Goal: Transaction & Acquisition: Purchase product/service

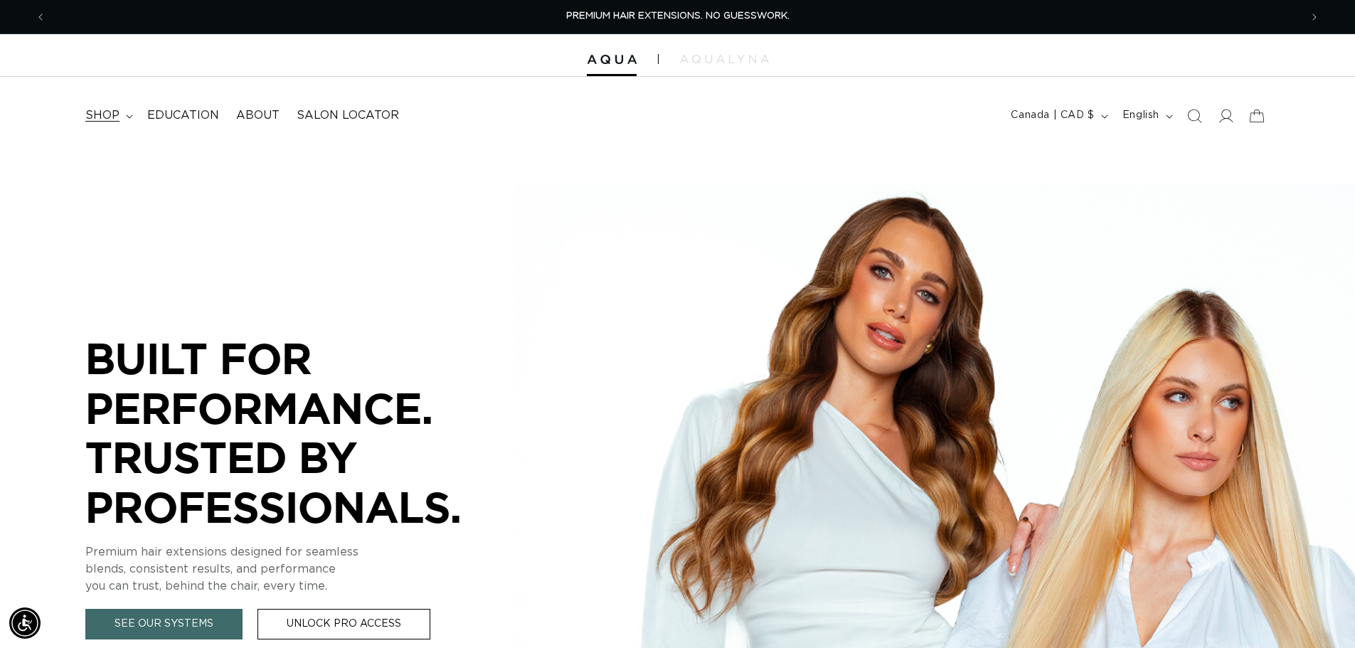
click at [102, 112] on span "shop" at bounding box center [102, 115] width 34 height 15
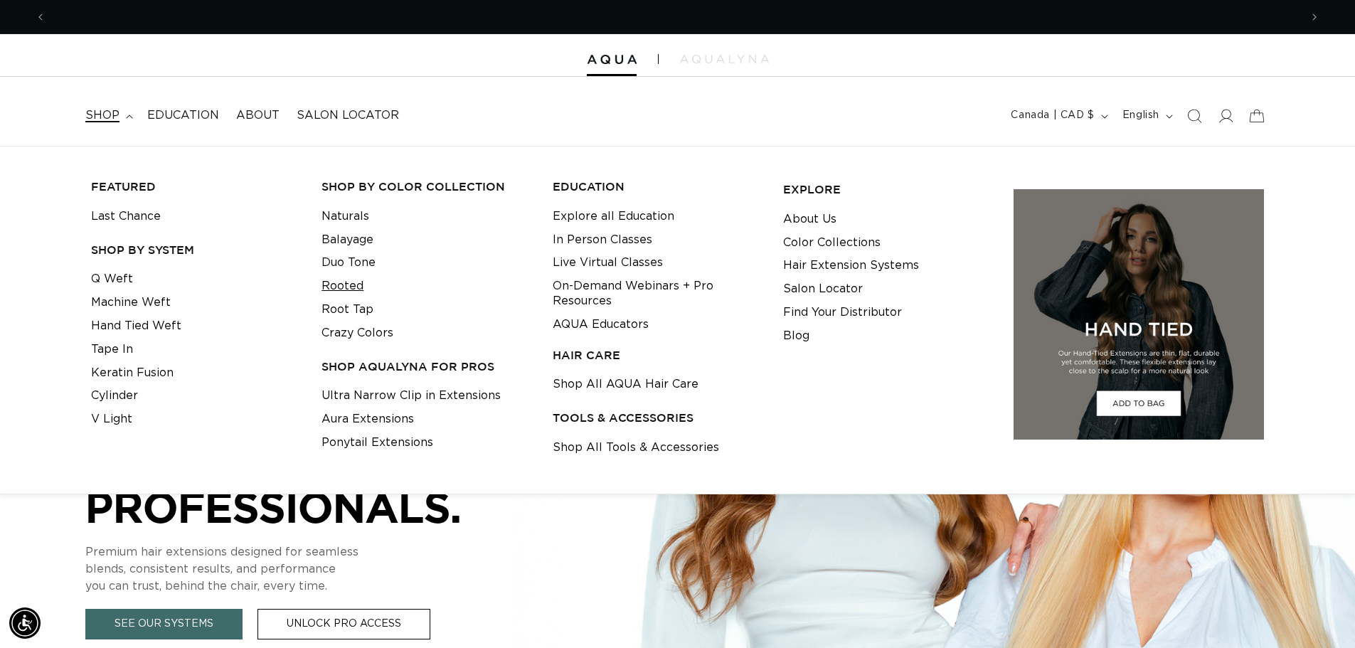
click at [340, 280] on link "Rooted" at bounding box center [343, 286] width 42 height 23
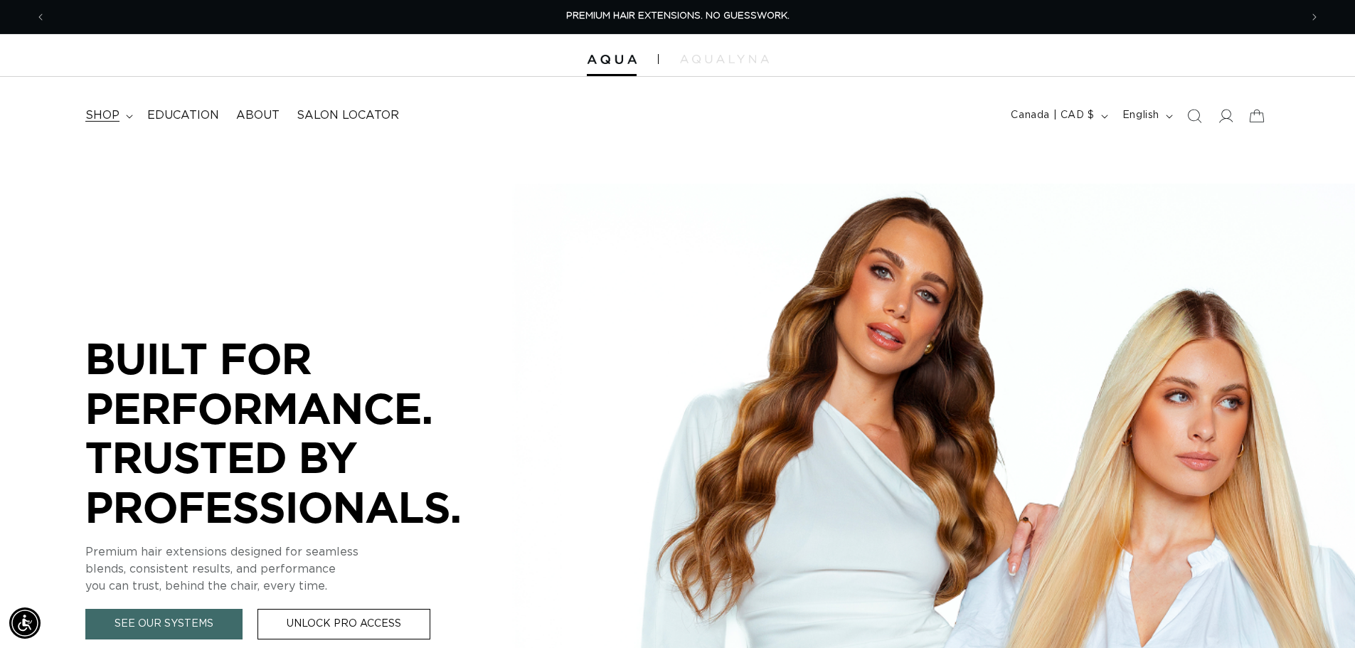
click at [108, 115] on span "shop" at bounding box center [102, 115] width 34 height 15
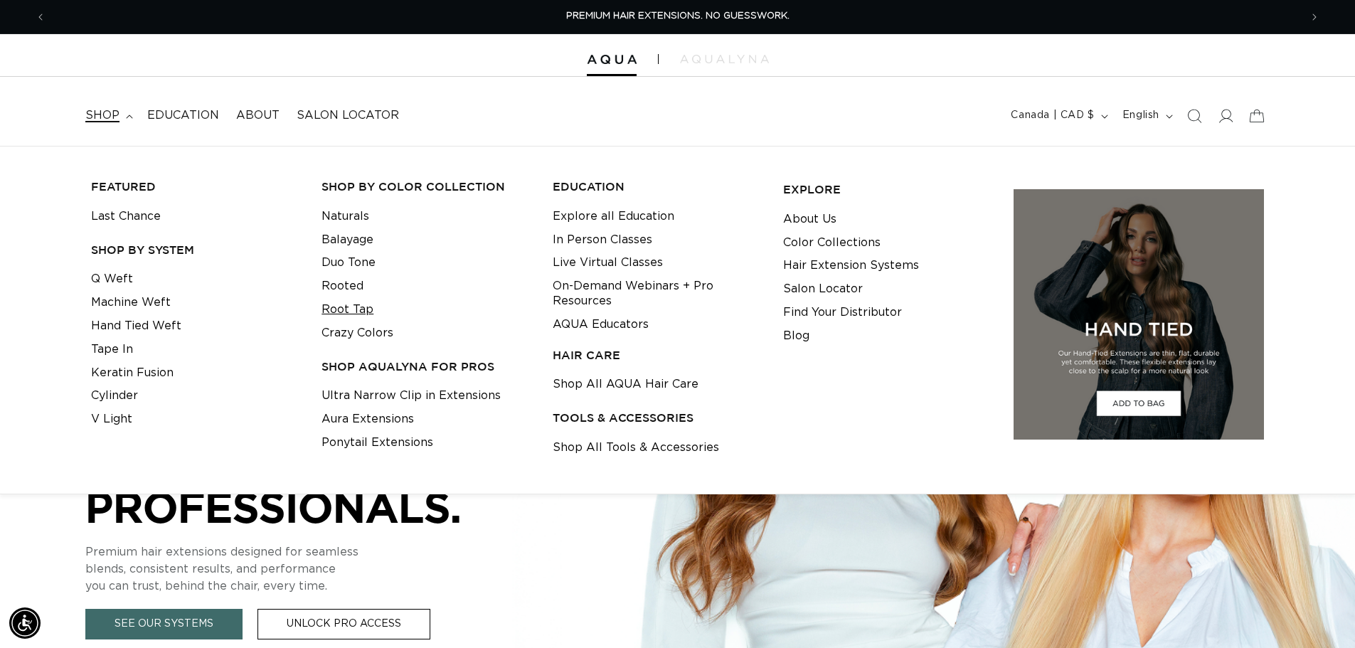
click at [346, 307] on link "Root Tap" at bounding box center [348, 309] width 52 height 23
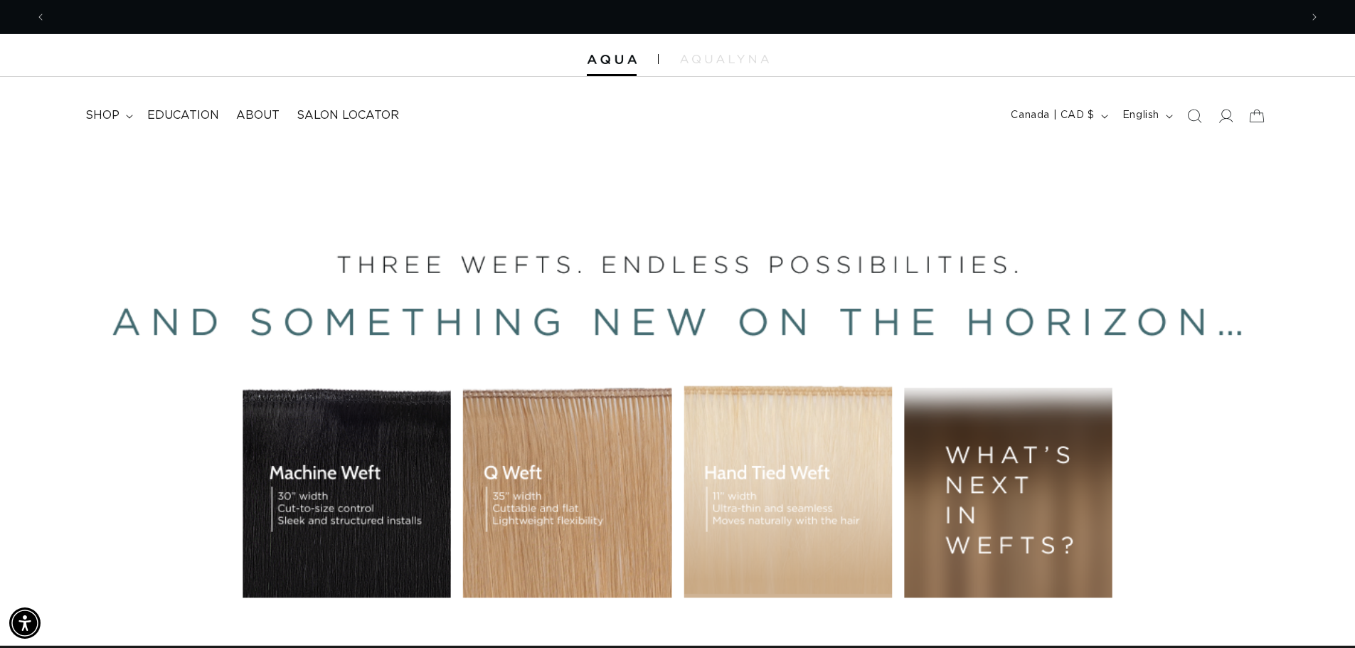
scroll to position [0, 2509]
